Goal: Transaction & Acquisition: Obtain resource

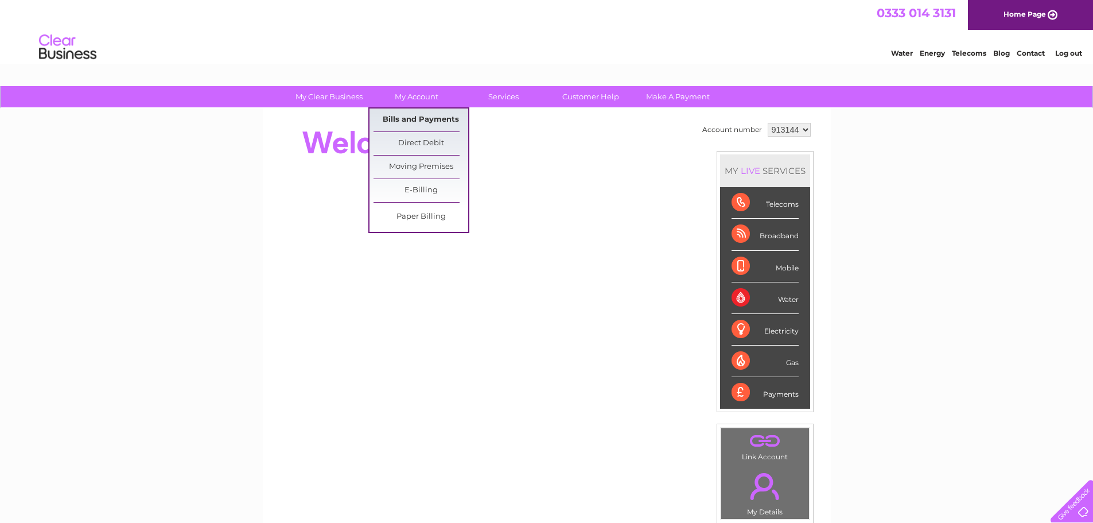
click at [414, 120] on link "Bills and Payments" at bounding box center [420, 119] width 95 height 23
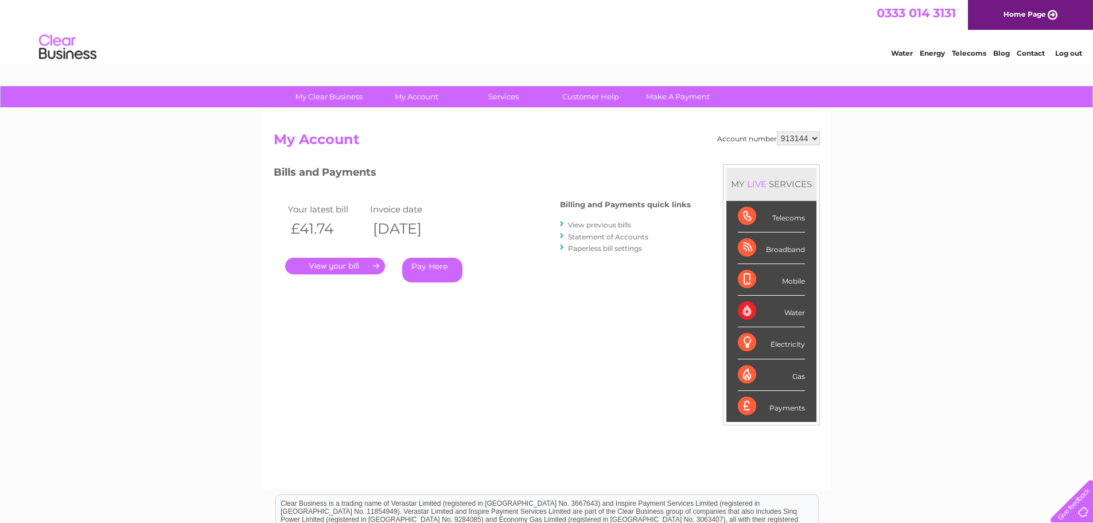
click at [367, 263] on link "." at bounding box center [335, 266] width 100 height 17
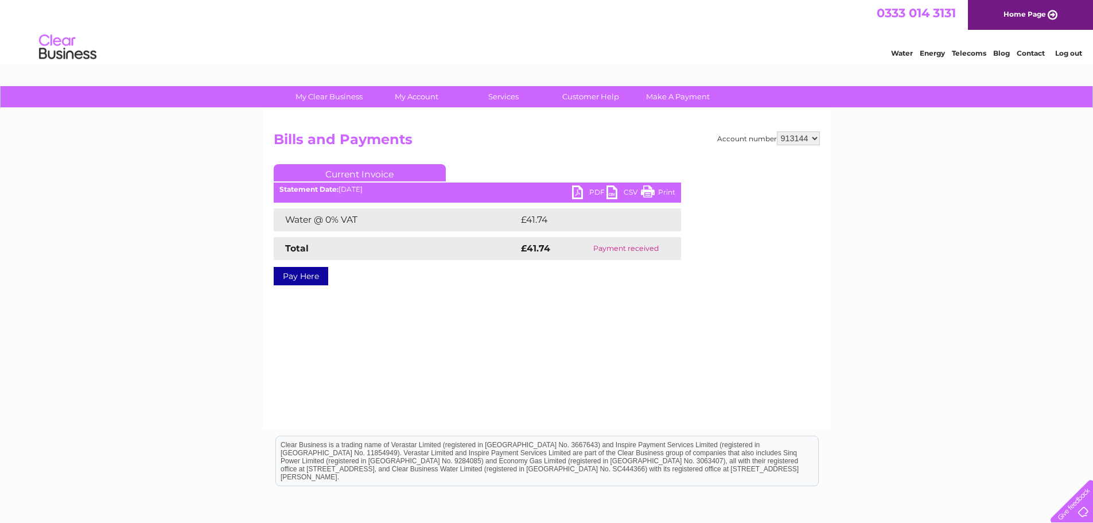
click at [578, 189] on link "PDF" at bounding box center [589, 193] width 34 height 17
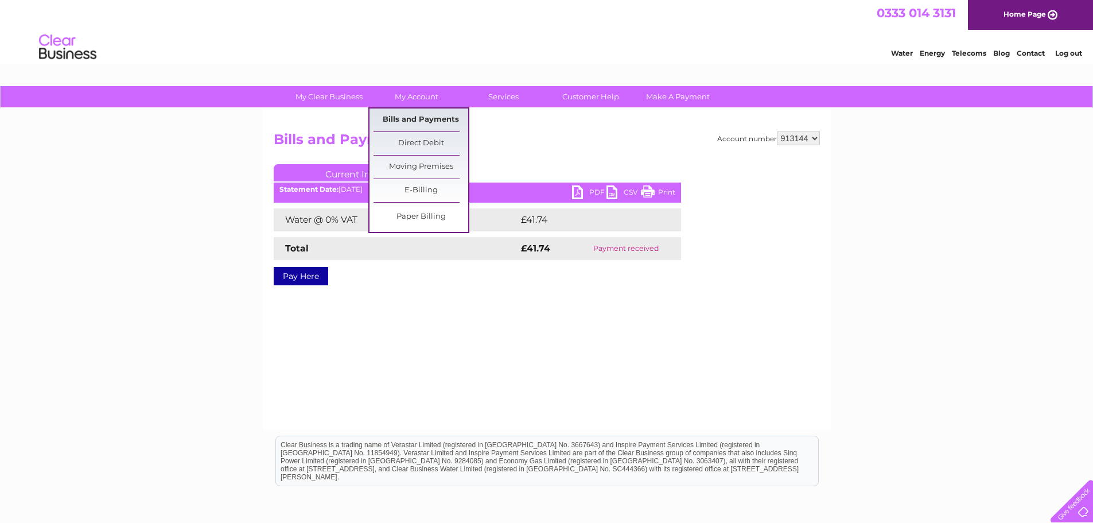
click at [422, 115] on link "Bills and Payments" at bounding box center [420, 119] width 95 height 23
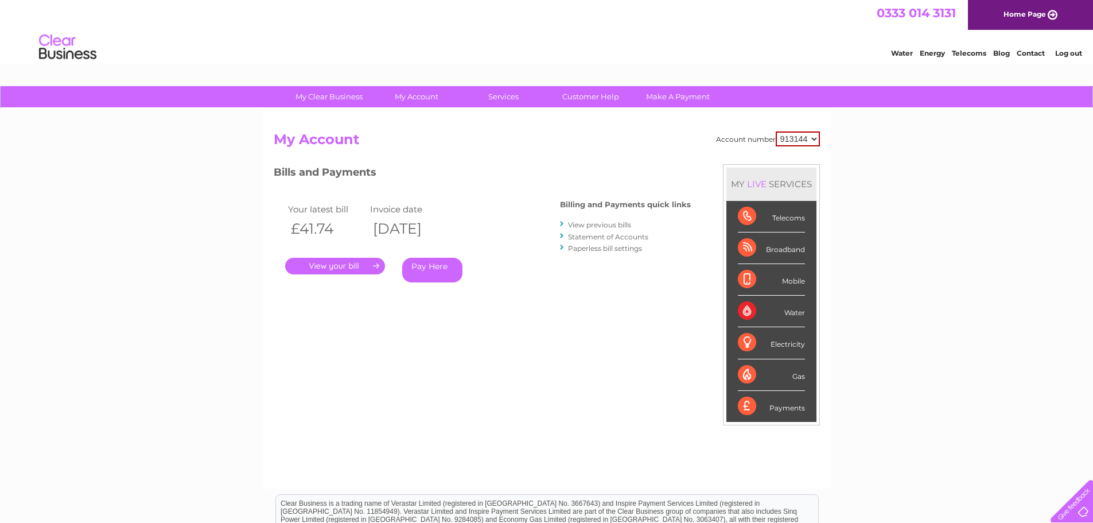
click at [789, 132] on select "913144 913145 913146 913176 913248 917696 926874 938945 941044 952572 952573 95…" at bounding box center [797, 138] width 44 height 15
select select "913145"
click at [775, 131] on select "913144 913145 913146 913176 913248 917696 926874 938945 941044 952572 952573 95…" at bounding box center [797, 138] width 44 height 15
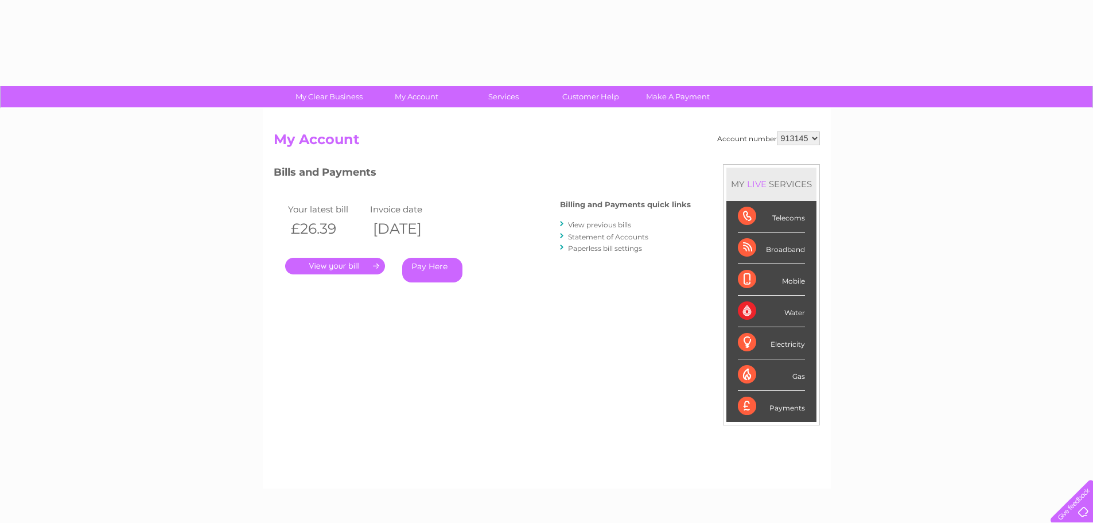
click at [600, 147] on h2 "My Account" at bounding box center [547, 142] width 546 height 22
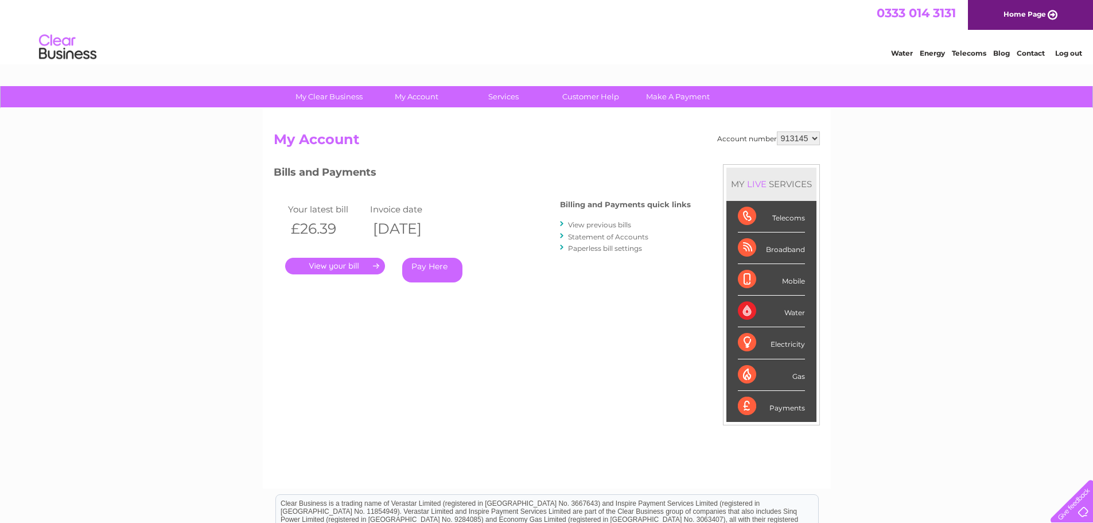
click at [805, 138] on select "913144 913145 913146 913176 913248 917696 926874 938945 941044 952572 952573 95…" at bounding box center [798, 138] width 43 height 14
select select "938945"
click at [777, 131] on select "913144 913145 913146 913176 913248 917696 926874 938945 941044 952572 952573 95…" at bounding box center [798, 138] width 43 height 14
click at [493, 150] on h2 "My Account" at bounding box center [547, 142] width 546 height 22
click at [908, 138] on div "My Clear Business Login Details My Details My Preferences Link Account My Accou…" at bounding box center [546, 385] width 1093 height 598
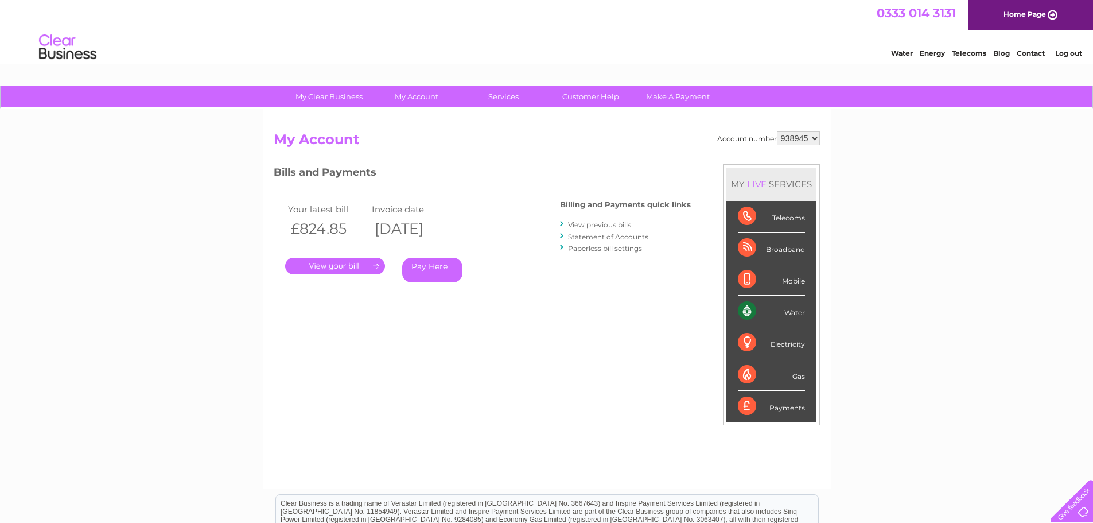
click at [349, 265] on link "." at bounding box center [335, 266] width 100 height 17
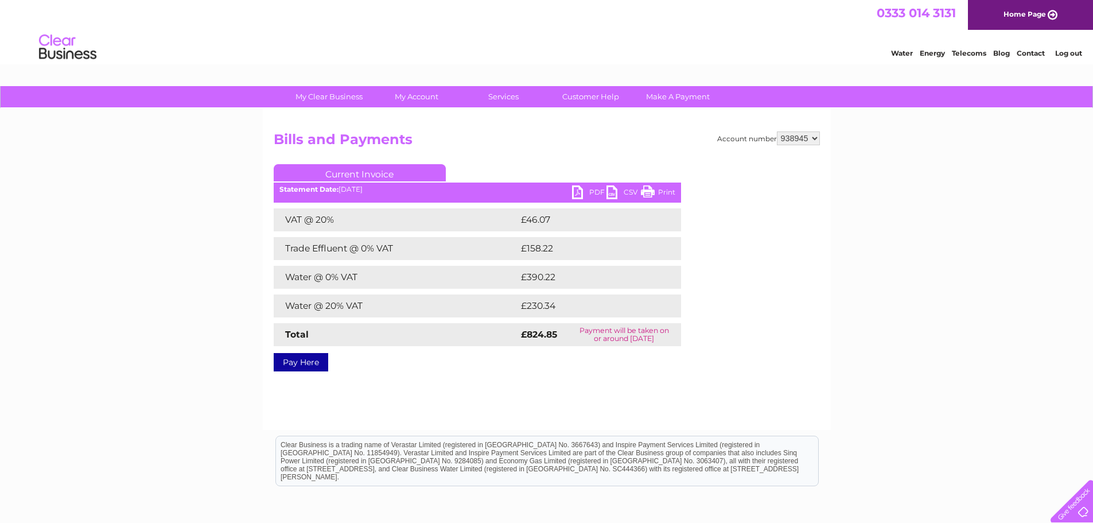
click at [588, 190] on link "PDF" at bounding box center [589, 193] width 34 height 17
click at [816, 138] on select "913144 913145 913146 913176 913248 917696 926874 938945 941044 952572 952573 95…" at bounding box center [798, 138] width 43 height 14
select select "980521"
click at [777, 131] on select "913144 913145 913146 913176 913248 917696 926874 938945 941044 952572 952573 95…" at bounding box center [798, 138] width 43 height 14
click at [163, 172] on div "My Clear Business Login Details My Details My Preferences Link Account My Accou…" at bounding box center [546, 356] width 1093 height 540
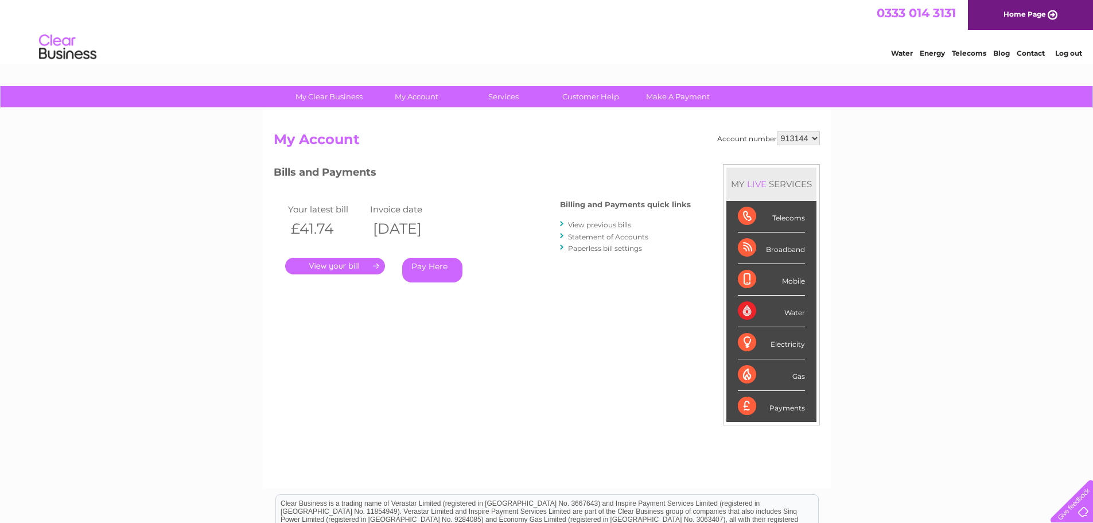
click at [810, 132] on select "913144 913145 913146 913176 913248 917696 926874 938945 941044 952572 952573 95…" at bounding box center [798, 138] width 43 height 14
select select "980521"
click at [777, 131] on select "913144 913145 913146 913176 913248 917696 926874 938945 941044 952572 952573 95…" at bounding box center [798, 138] width 43 height 14
click at [618, 160] on div "Account number 913144 913145 913146 913176 913248 917696 926874 938945 941044 9…" at bounding box center [547, 303] width 546 height 345
click at [922, 162] on div "My Clear Business Login Details My Details My Preferences Link Account My Accou…" at bounding box center [546, 385] width 1093 height 598
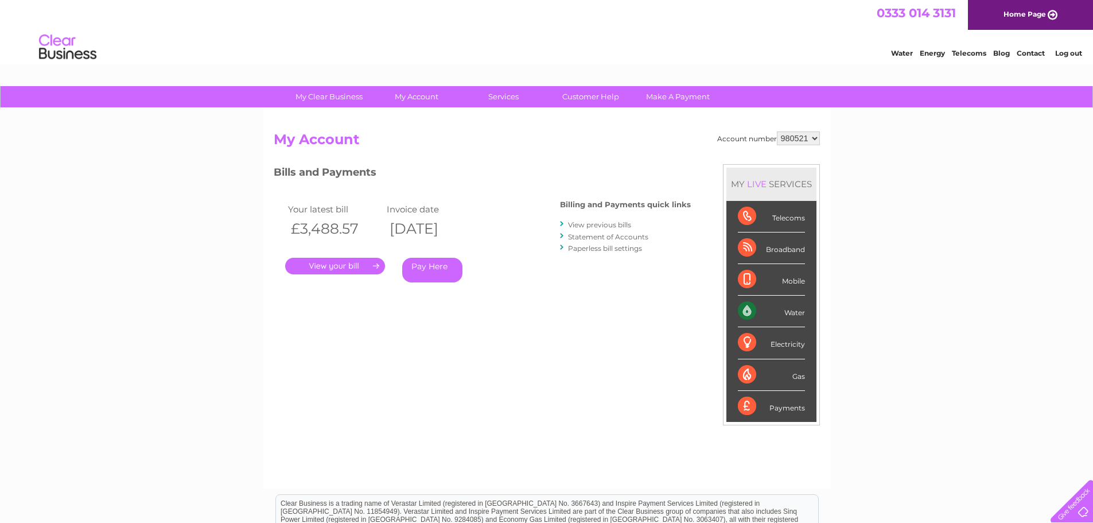
click at [342, 264] on link "." at bounding box center [335, 266] width 100 height 17
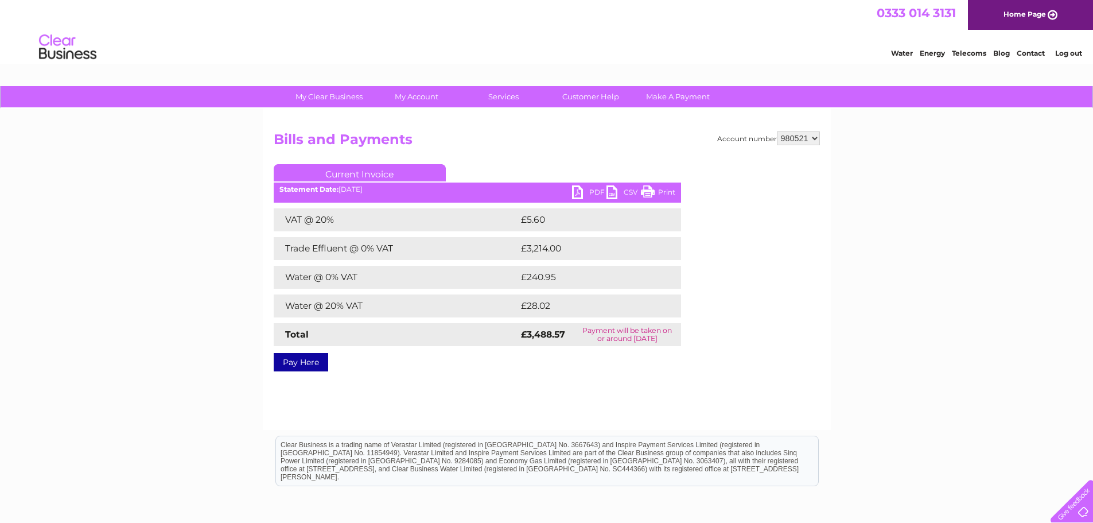
click at [600, 185] on ul "Current Invoice" at bounding box center [477, 174] width 407 height 21
click at [969, 283] on div "My Clear Business Login Details My Details My Preferences Link Account My Accou…" at bounding box center [546, 356] width 1093 height 540
click at [587, 188] on link "PDF" at bounding box center [589, 193] width 34 height 17
